Goal: Transaction & Acquisition: Download file/media

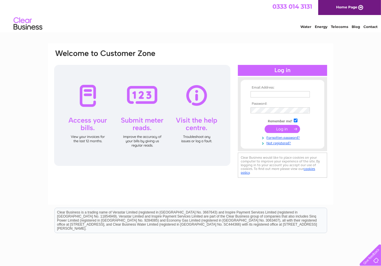
type input "niall16@btconnect.com"
click at [279, 128] on input "submit" at bounding box center [282, 129] width 35 height 8
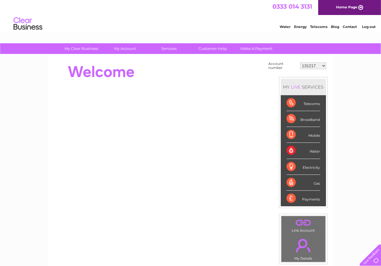
click at [323, 64] on select "131217 930880 30272865" at bounding box center [313, 65] width 26 height 7
select select "930880"
click at [300, 62] on select "131217 930880 30272865" at bounding box center [313, 65] width 26 height 7
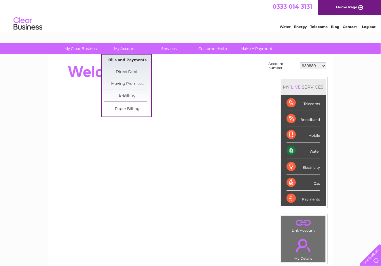
click at [125, 58] on link "Bills and Payments" at bounding box center [128, 60] width 48 height 12
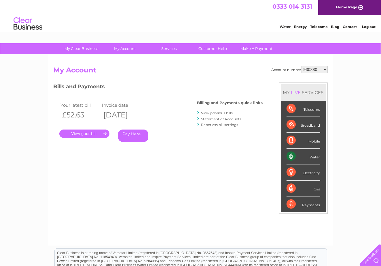
click at [87, 133] on link "." at bounding box center [84, 133] width 50 height 8
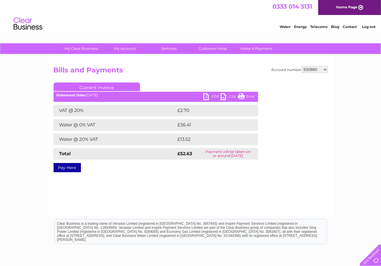
click at [214, 96] on link "PDF" at bounding box center [211, 97] width 17 height 8
